Goal: Task Accomplishment & Management: Use online tool/utility

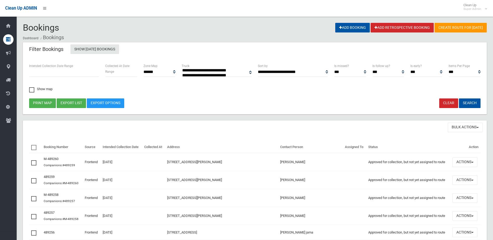
select select
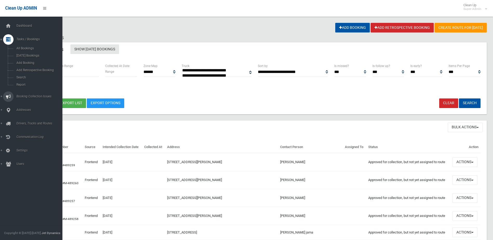
click at [25, 96] on span "Booking Collection Issues" at bounding box center [40, 97] width 51 height 4
click at [27, 59] on link "All Reported Issues" at bounding box center [33, 61] width 66 height 7
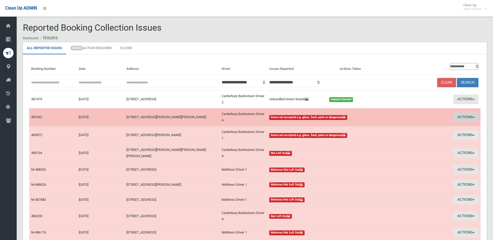
click at [458, 115] on button "Actions" at bounding box center [466, 118] width 25 height 10
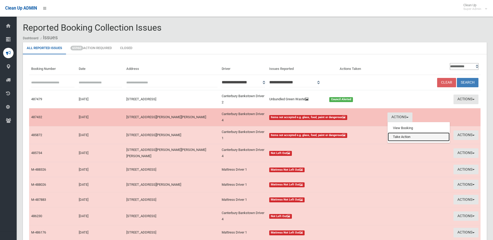
click at [412, 136] on link "Take Action" at bounding box center [419, 137] width 62 height 9
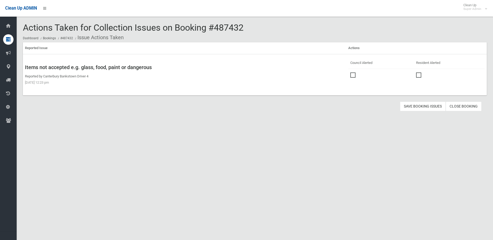
click at [351, 73] on span at bounding box center [354, 73] width 8 height 0
click at [419, 104] on button "Save Booking Issues" at bounding box center [423, 107] width 46 height 10
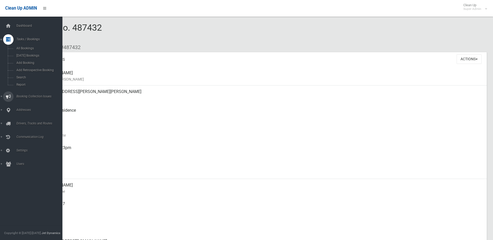
click at [27, 95] on span "Booking Collection Issues" at bounding box center [40, 97] width 51 height 4
click at [29, 60] on span "All Reported Issues" at bounding box center [38, 62] width 47 height 4
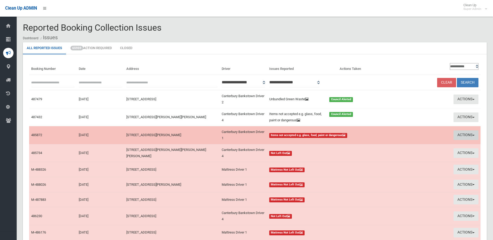
click at [459, 135] on button "Actions" at bounding box center [466, 136] width 25 height 10
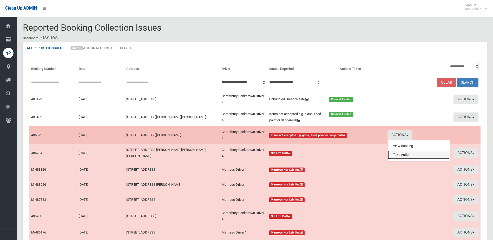
click at [392, 156] on link "Take Action" at bounding box center [419, 155] width 62 height 9
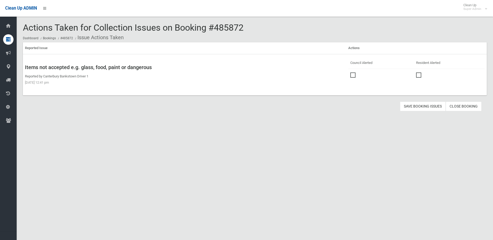
click at [351, 73] on span at bounding box center [354, 73] width 8 height 0
click at [431, 107] on button "Save Booking Issues" at bounding box center [423, 107] width 46 height 10
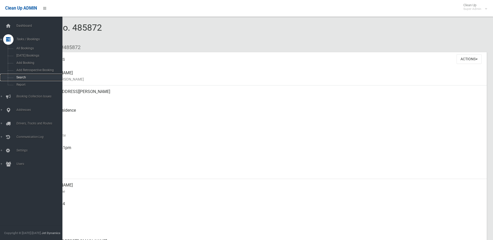
click at [16, 75] on link "Search" at bounding box center [33, 77] width 66 height 7
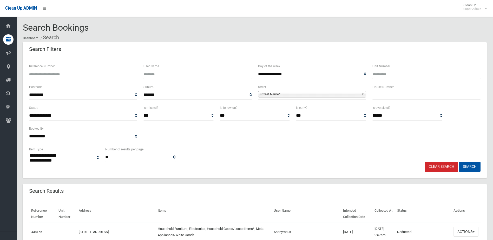
select select
click at [385, 99] on input "text" at bounding box center [427, 95] width 108 height 10
type input "**"
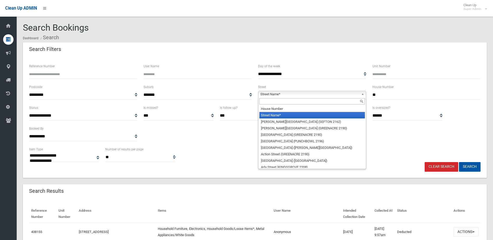
click at [285, 96] on span "Street Name*" at bounding box center [309, 94] width 99 height 6
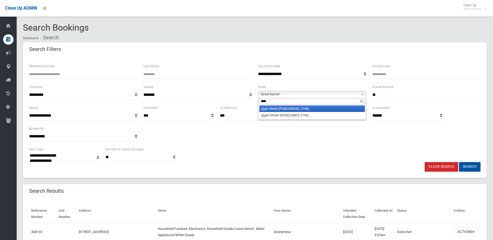
type input "*****"
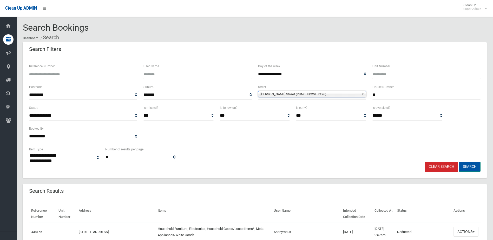
click at [471, 165] on button "Search" at bounding box center [470, 167] width 22 height 10
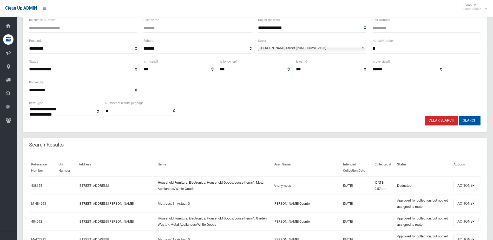
scroll to position [52, 0]
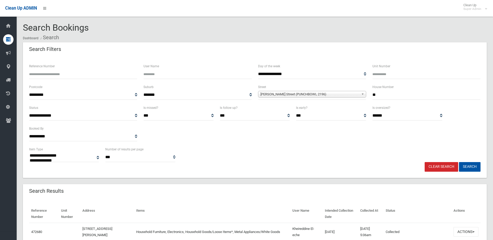
select select
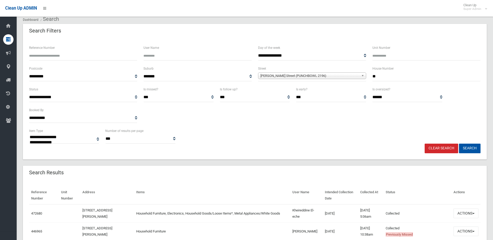
scroll to position [26, 0]
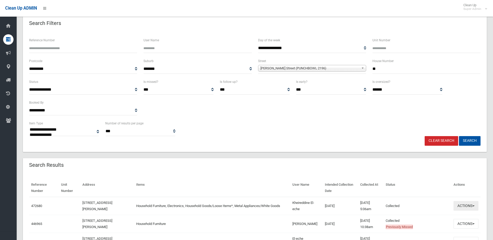
click at [465, 206] on button "Actions" at bounding box center [466, 206] width 25 height 10
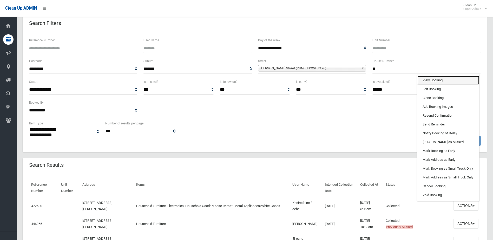
click at [444, 76] on link "View Booking" at bounding box center [449, 80] width 62 height 9
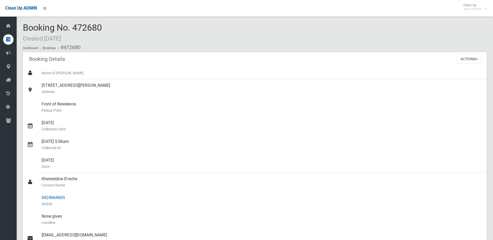
drag, startPoint x: 43, startPoint y: 197, endPoint x: 79, endPoint y: 196, distance: 35.6
click at [79, 196] on link "0424664665 Mobile" at bounding box center [255, 201] width 464 height 19
drag, startPoint x: 79, startPoint y: 196, endPoint x: 61, endPoint y: 197, distance: 17.7
copy link "0424664665"
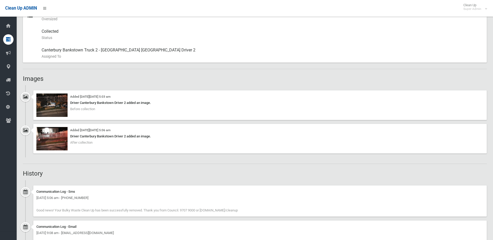
scroll to position [286, 0]
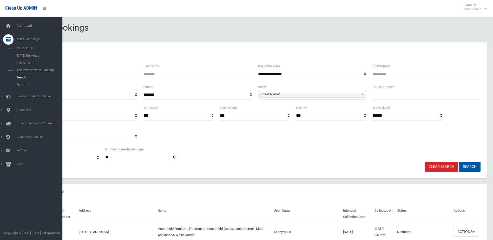
select select
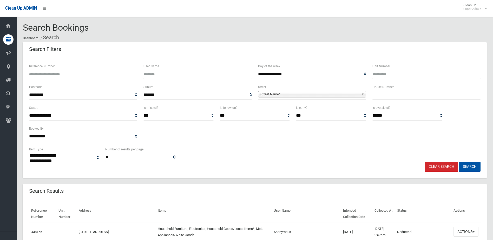
click at [46, 74] on input "Reference Number" at bounding box center [83, 74] width 108 height 10
type input "******"
click at [459, 162] on button "Search" at bounding box center [470, 167] width 22 height 10
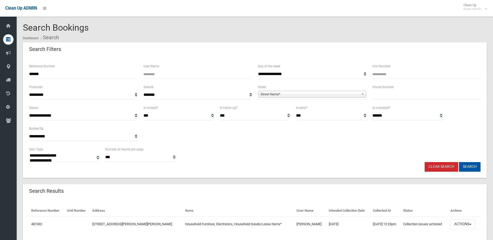
select select
click at [461, 222] on button "Actions" at bounding box center [463, 225] width 25 height 10
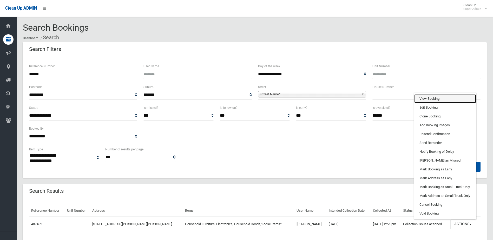
click at [428, 98] on link "View Booking" at bounding box center [445, 98] width 62 height 9
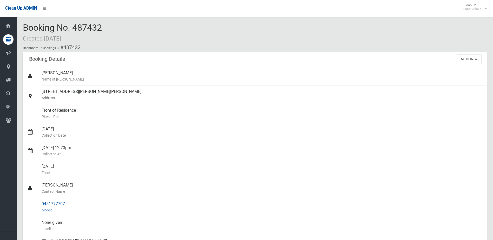
drag, startPoint x: 42, startPoint y: 185, endPoint x: 67, endPoint y: 208, distance: 34.4
click at [67, 208] on ul "[PERSON_NAME] Name of [PERSON_NAME] [STREET_ADDRESS][PERSON_NAME][PERSON_NAME] …" at bounding box center [255, 204] width 464 height 275
drag, startPoint x: 67, startPoint y: 208, endPoint x: 64, endPoint y: 205, distance: 4.4
copy ul "[PERSON_NAME] Contact Name 0451777707 Mobile"
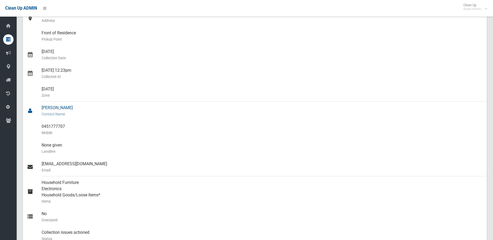
scroll to position [104, 0]
